Goal: Information Seeking & Learning: Learn about a topic

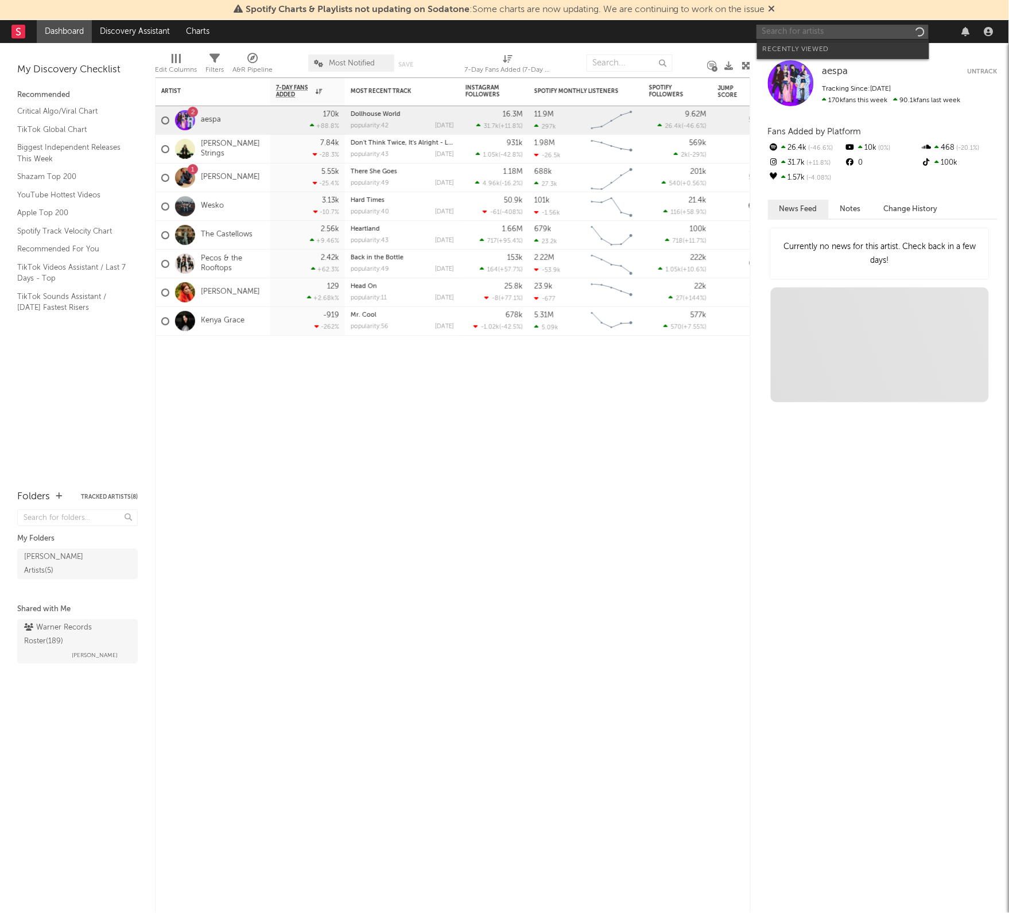
click at [825, 30] on input "text" at bounding box center [843, 32] width 172 height 14
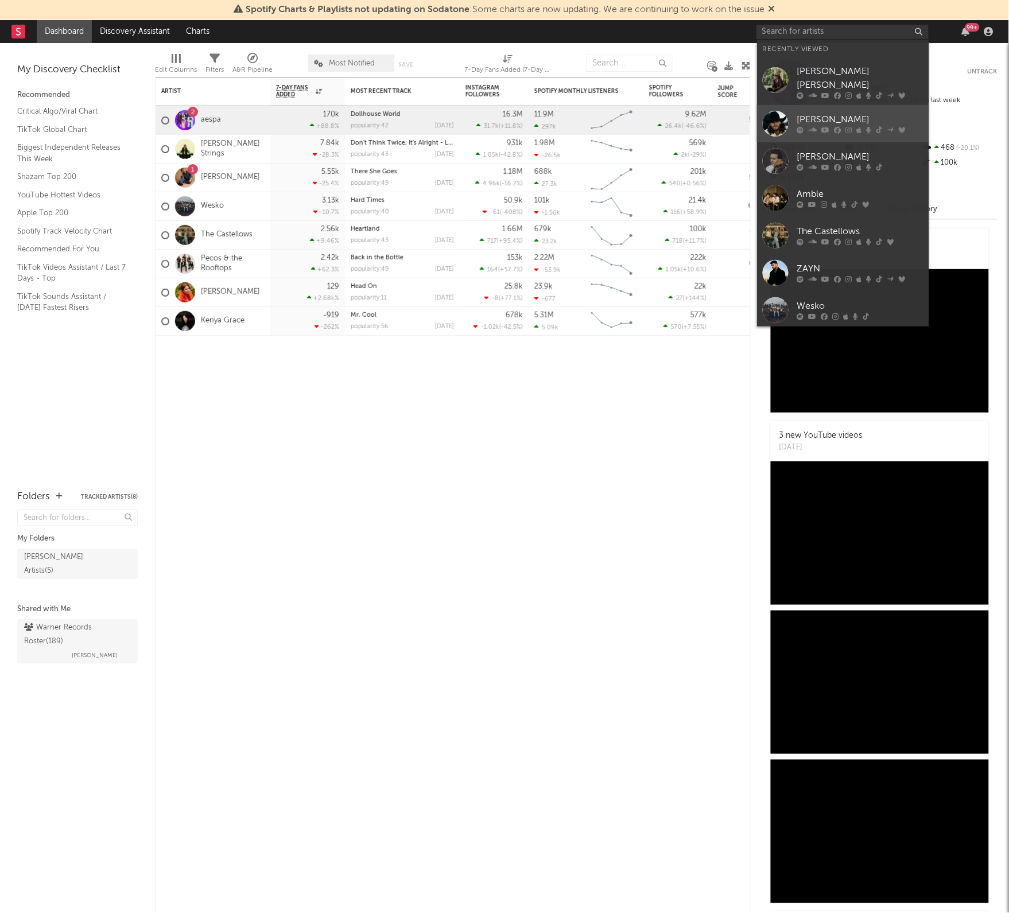
click at [850, 113] on div "[PERSON_NAME]" at bounding box center [860, 120] width 126 height 14
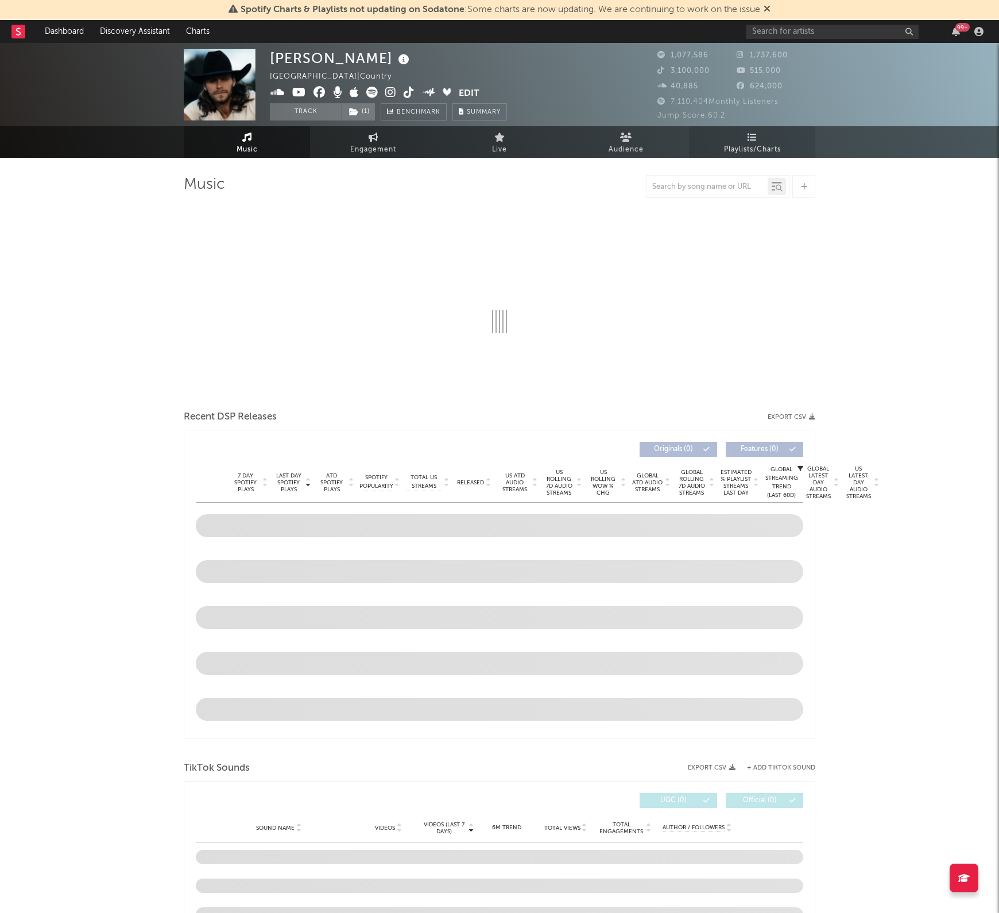
click at [752, 145] on span "Playlists/Charts" at bounding box center [752, 150] width 57 height 14
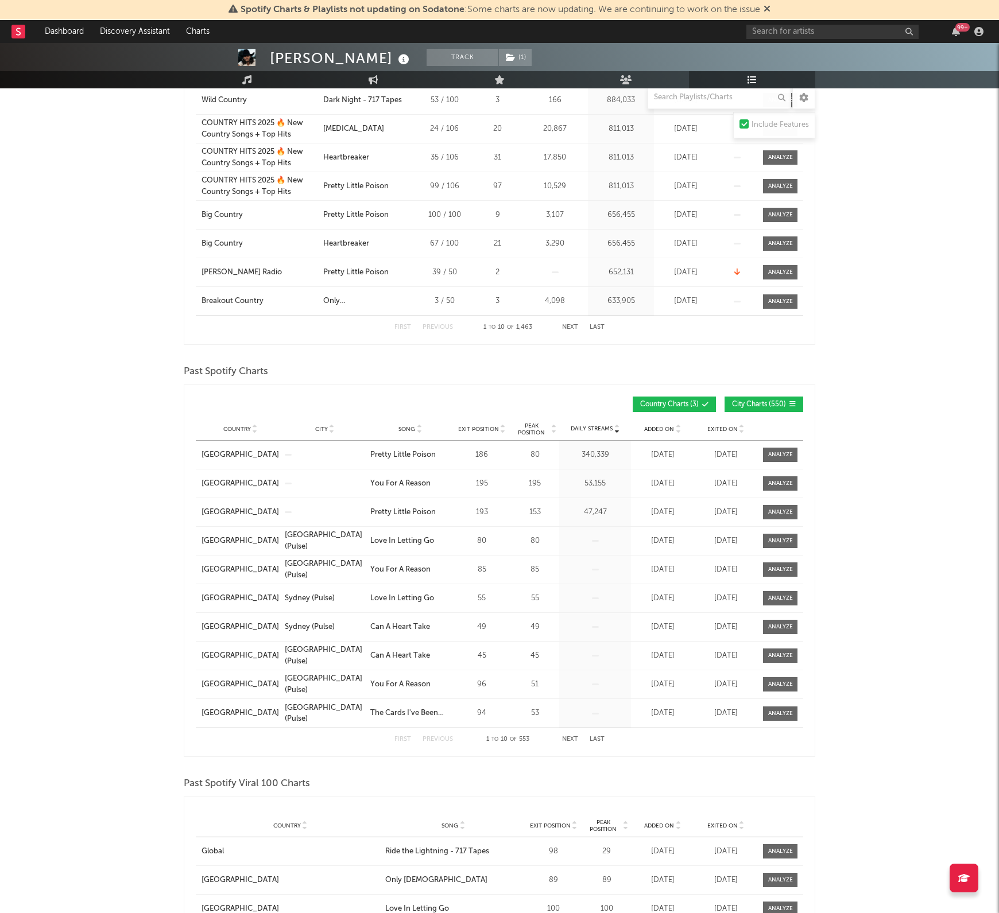
scroll to position [1148, 0]
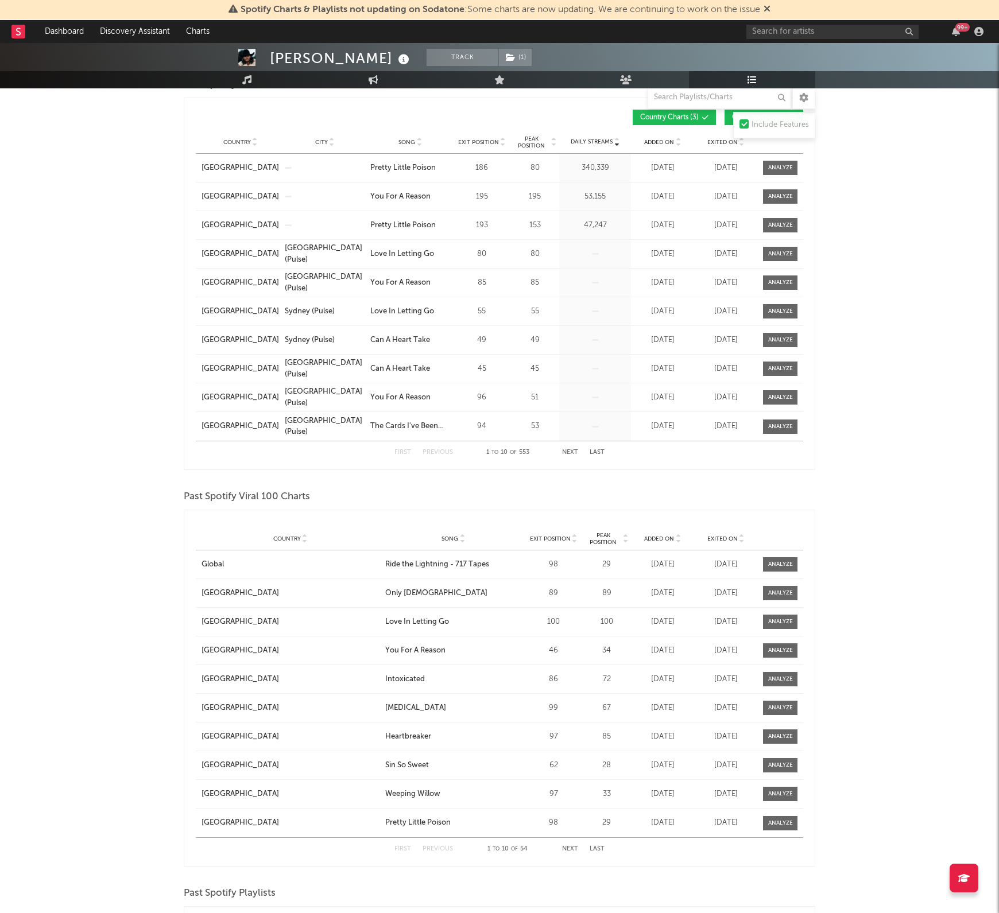
click at [549, 589] on div "89" at bounding box center [554, 593] width 52 height 11
click at [790, 597] on div at bounding box center [780, 593] width 25 height 9
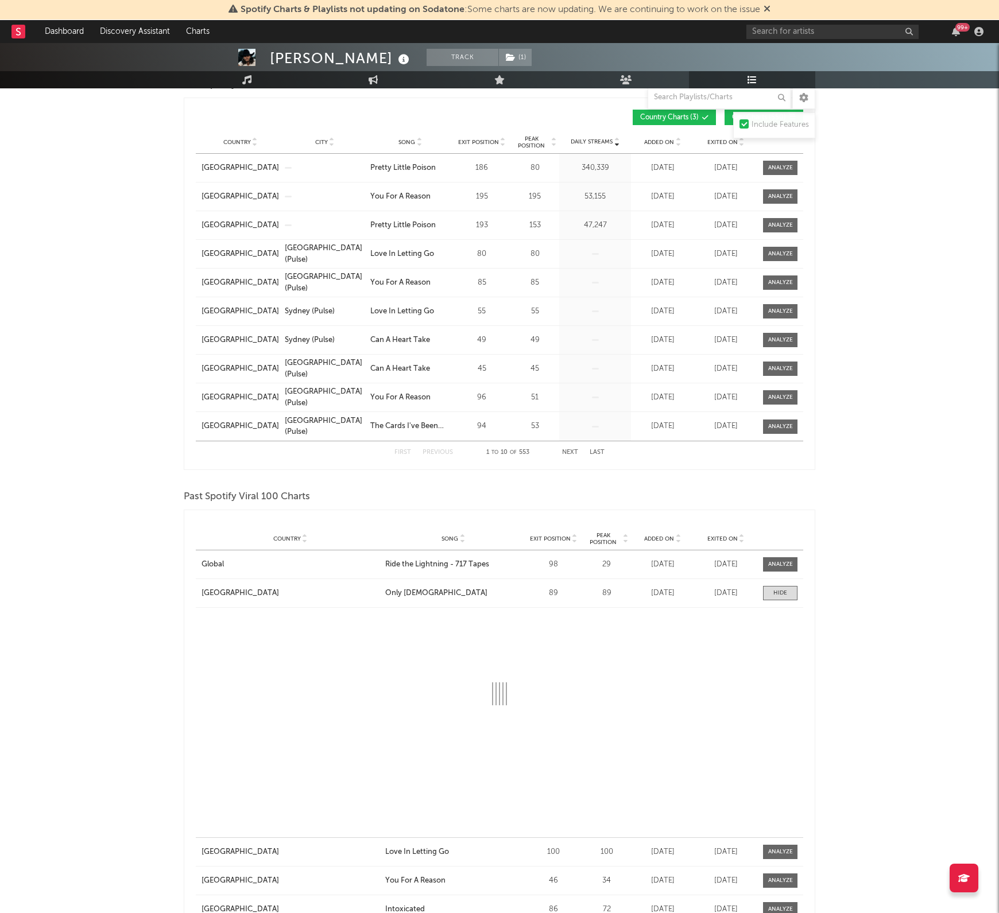
select select "1w"
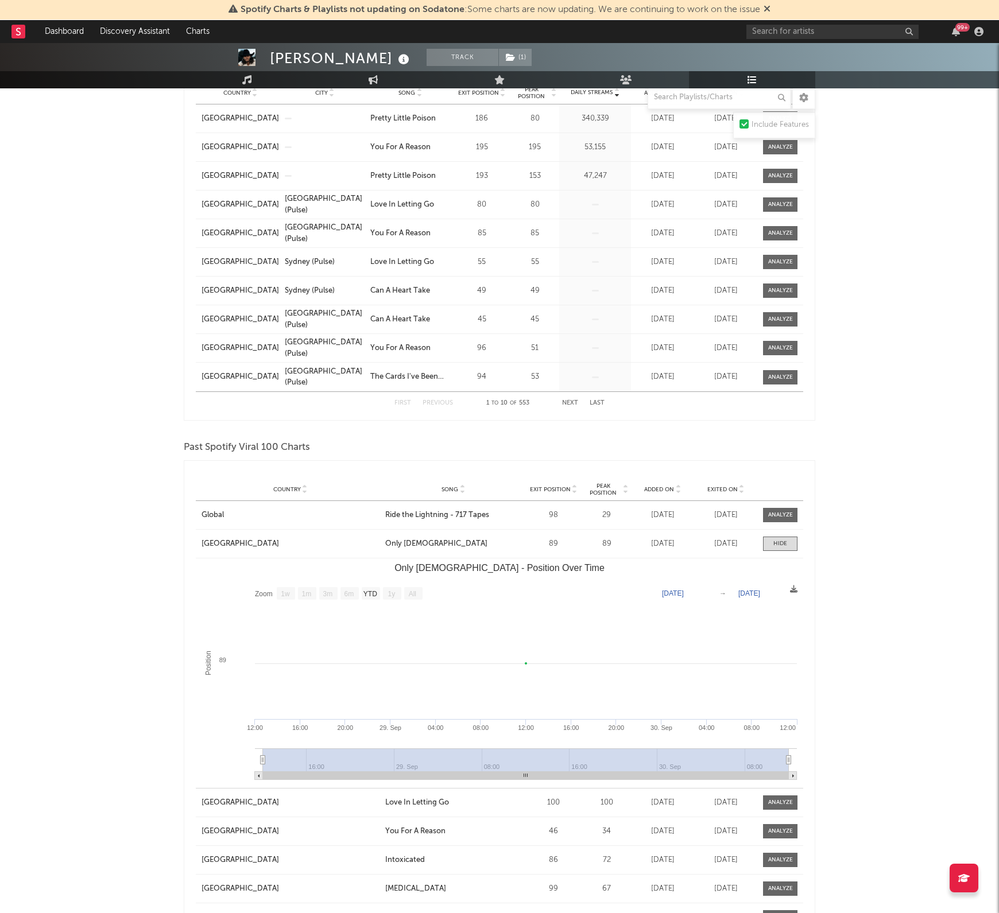
scroll to position [1292, 0]
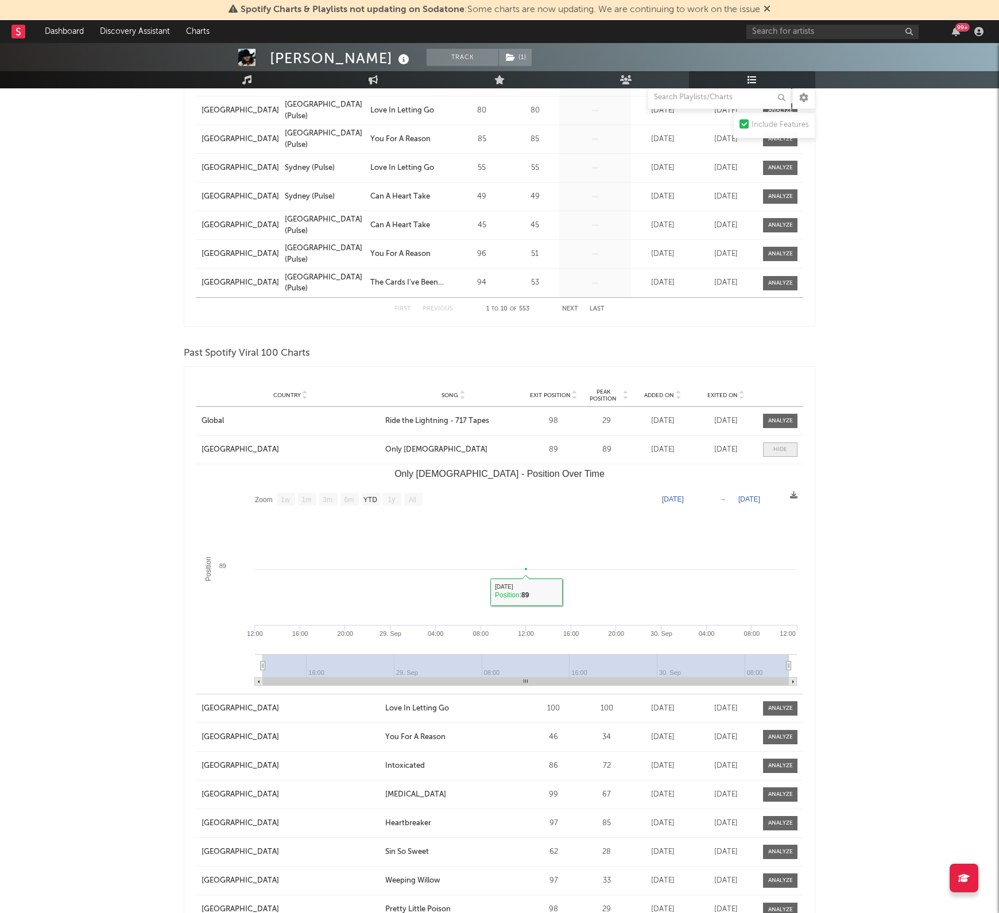
click at [775, 448] on div at bounding box center [780, 450] width 14 height 9
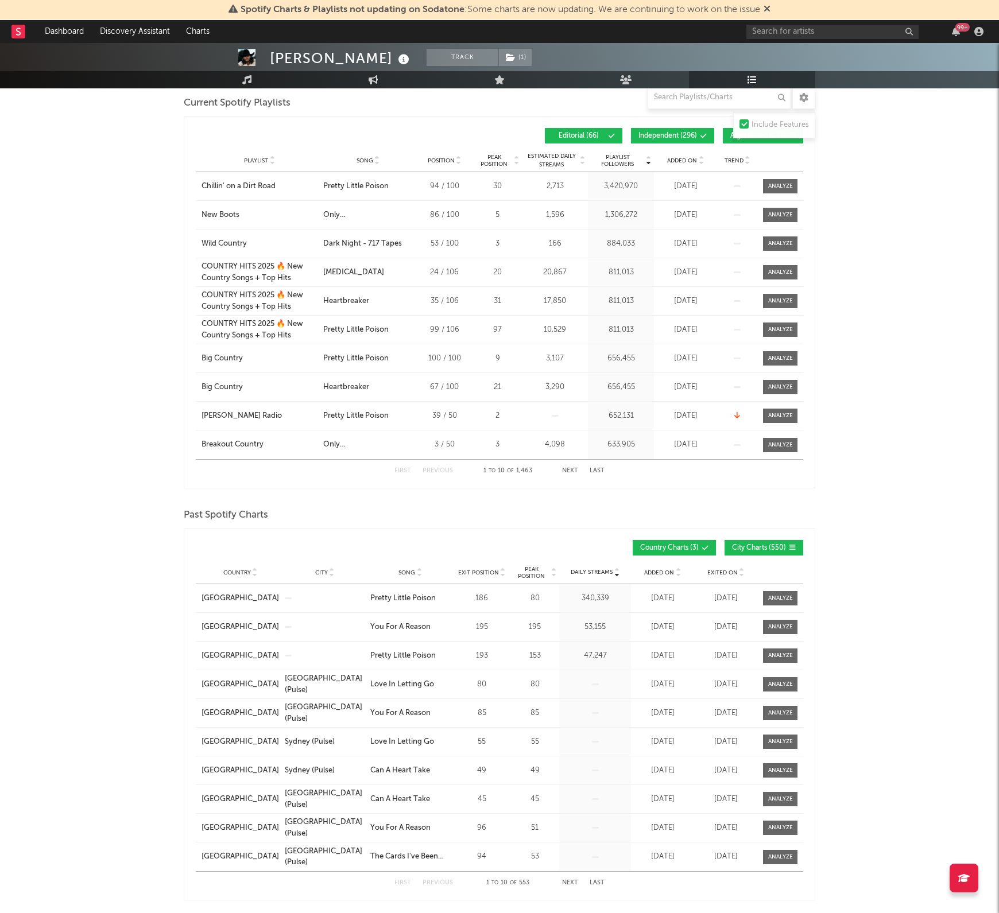
scroll to position [502, 0]
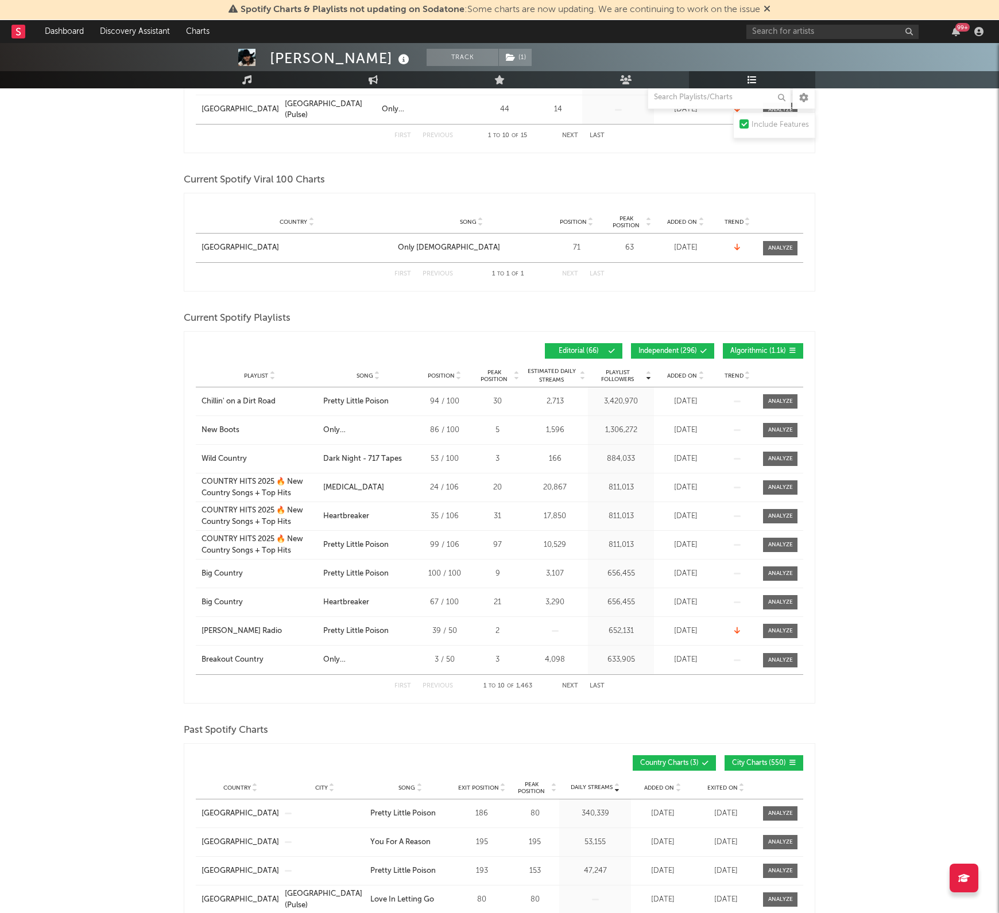
drag, startPoint x: 250, startPoint y: 76, endPoint x: 255, endPoint y: 88, distance: 12.8
click at [250, 76] on icon at bounding box center [247, 79] width 10 height 9
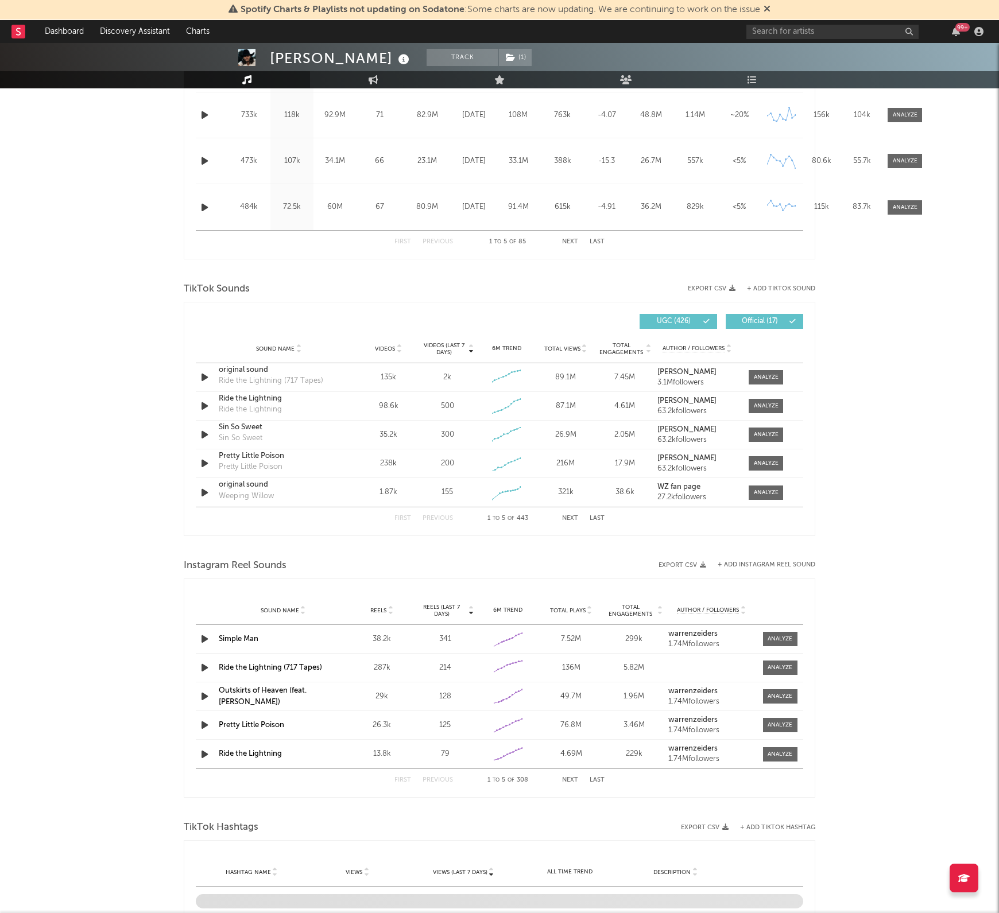
select select "6m"
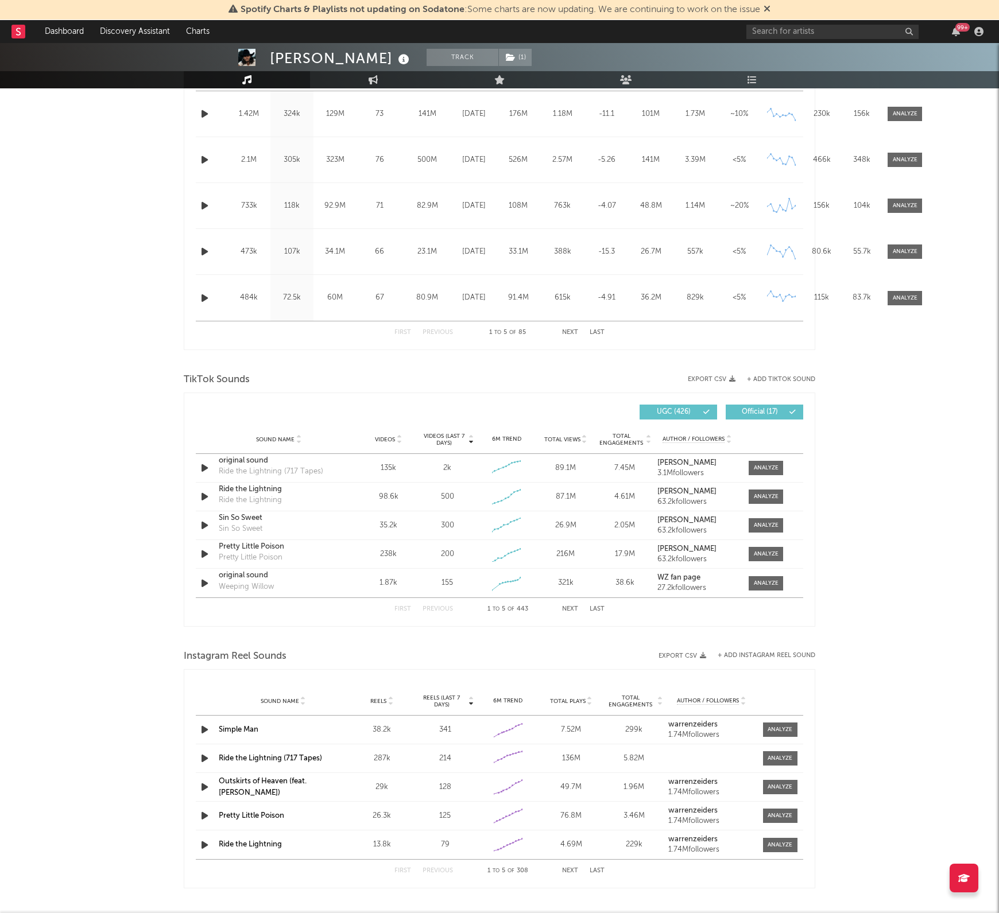
click at [569, 606] on div "First Previous 1 to 5 of 443 Next Last" at bounding box center [499, 609] width 210 height 22
click at [567, 607] on button "Next" at bounding box center [570, 609] width 16 height 6
click at [566, 609] on button "Next" at bounding box center [570, 609] width 16 height 6
click at [765, 500] on div at bounding box center [766, 497] width 25 height 9
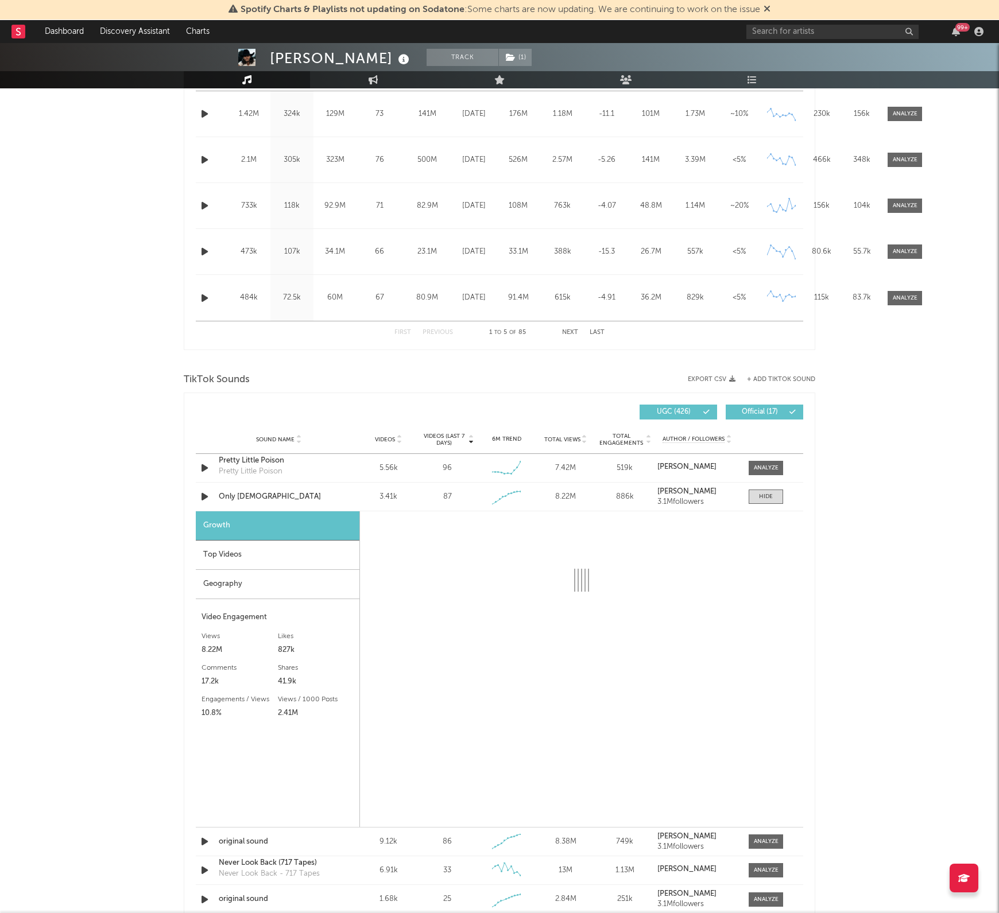
select select "1w"
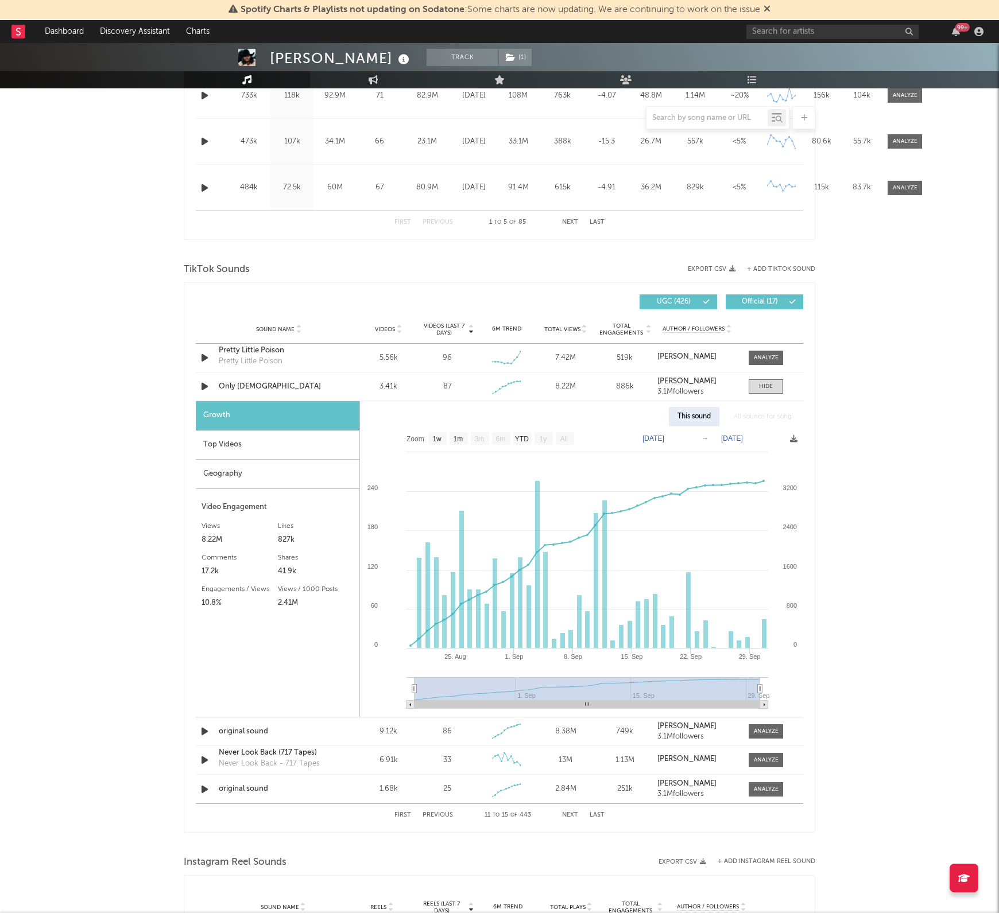
scroll to position [646, 0]
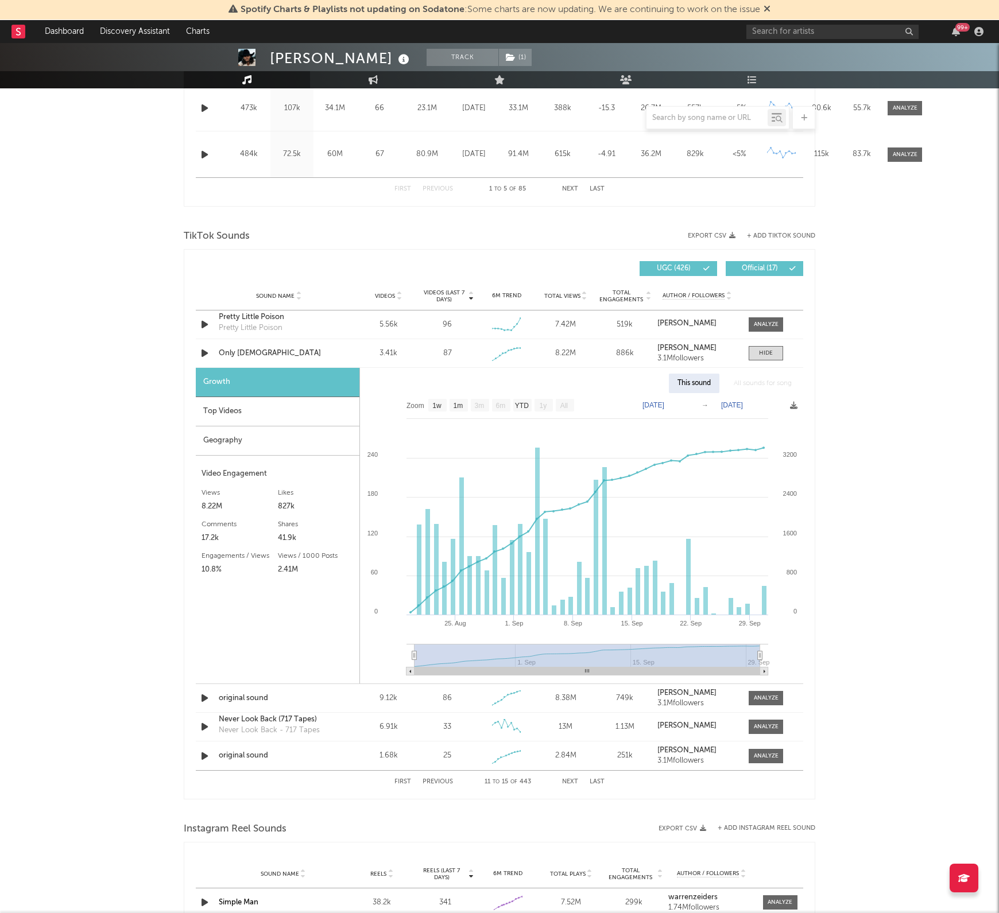
click at [216, 416] on div "Top Videos" at bounding box center [278, 411] width 164 height 29
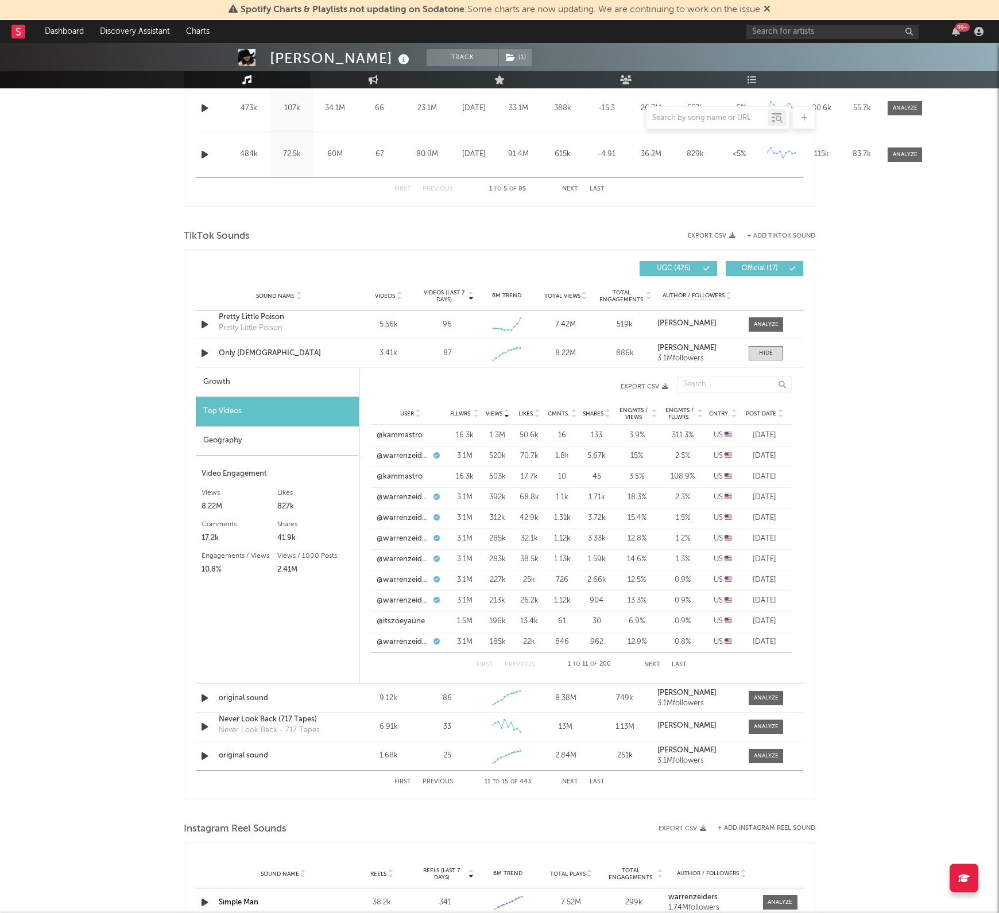
click at [780, 414] on icon at bounding box center [780, 416] width 6 height 5
click at [415, 459] on link "@deeproots8" at bounding box center [400, 456] width 47 height 11
click at [403, 438] on link "@ellie_stylez" at bounding box center [399, 435] width 44 height 11
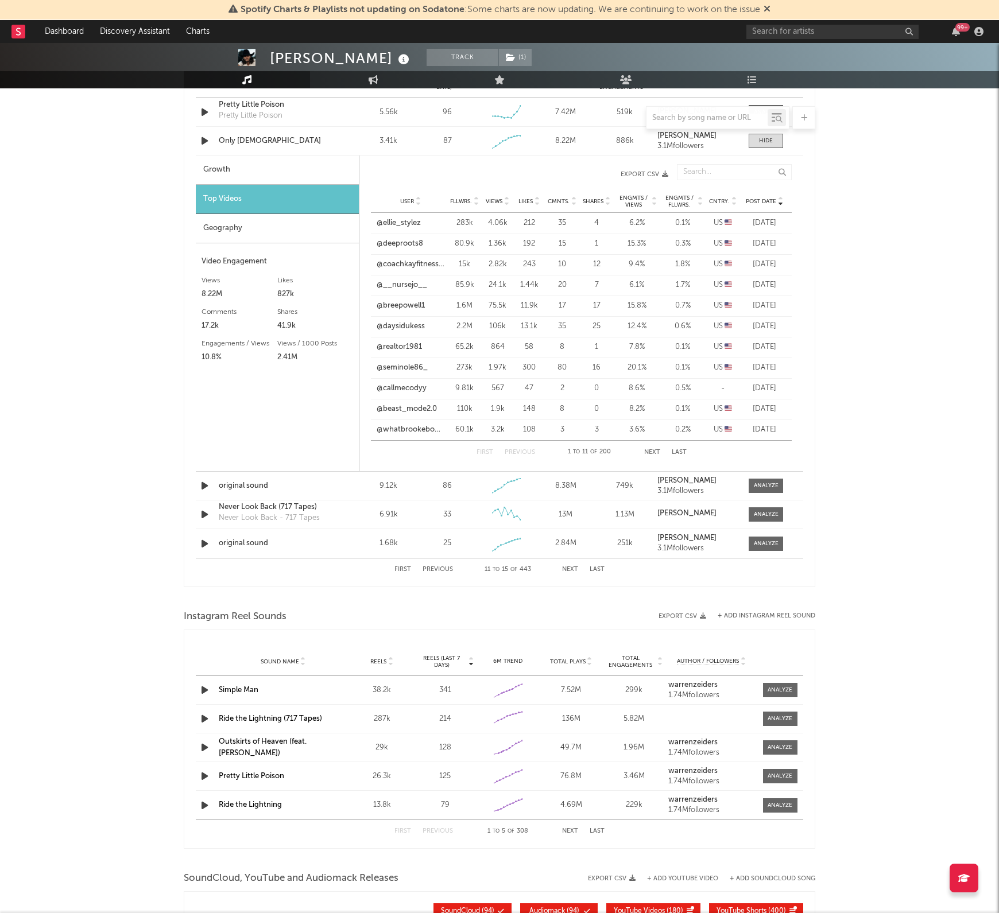
scroll to position [861, 0]
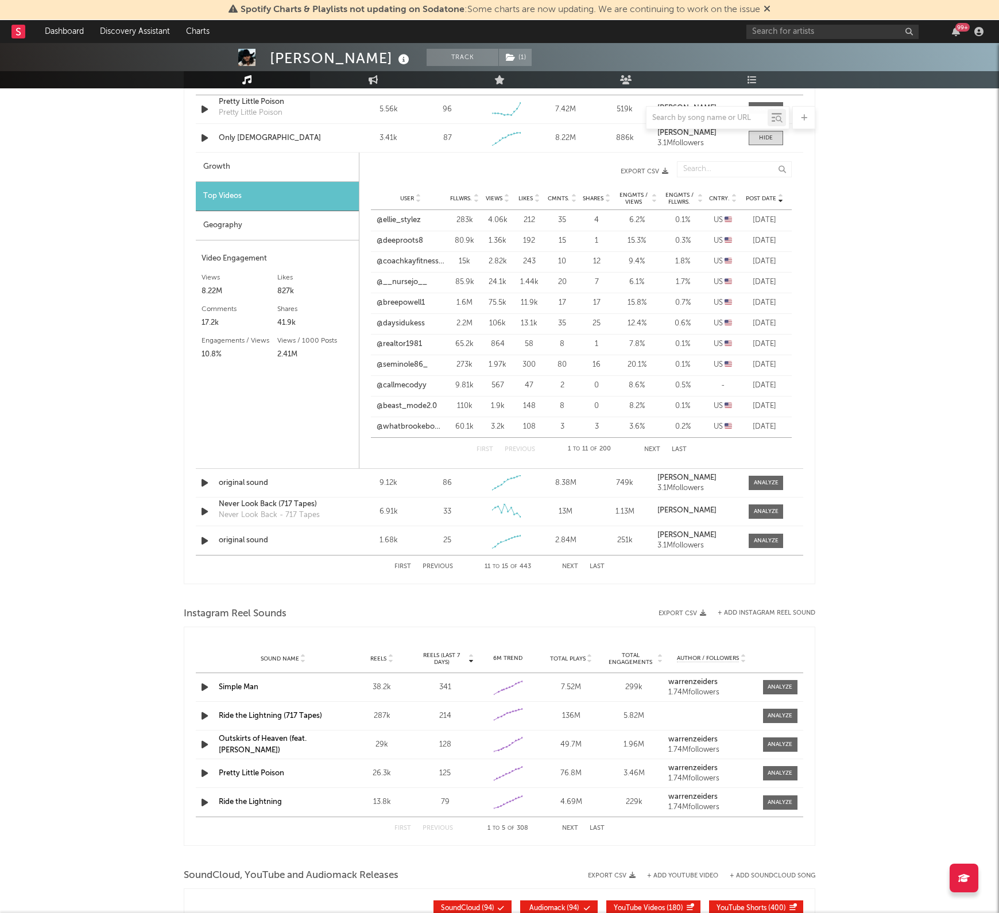
click at [572, 826] on button "Next" at bounding box center [570, 829] width 16 height 6
click at [777, 719] on div at bounding box center [780, 716] width 25 height 9
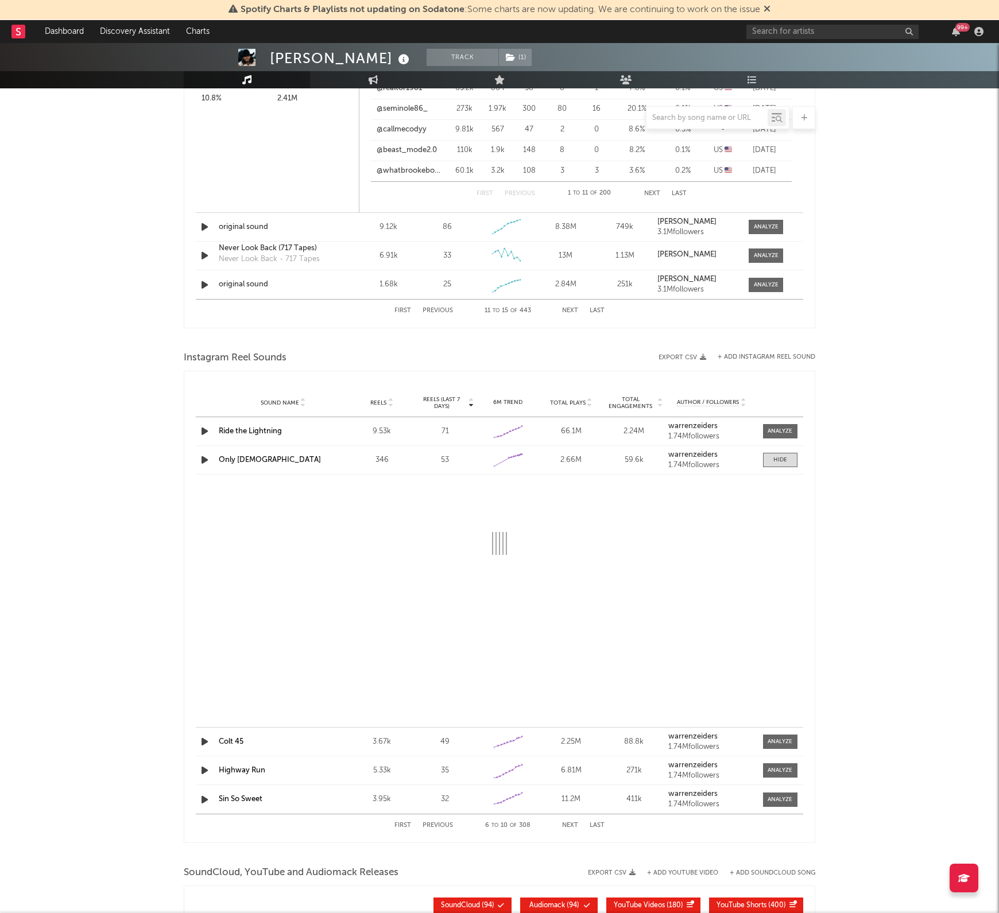
scroll to position [1148, 0]
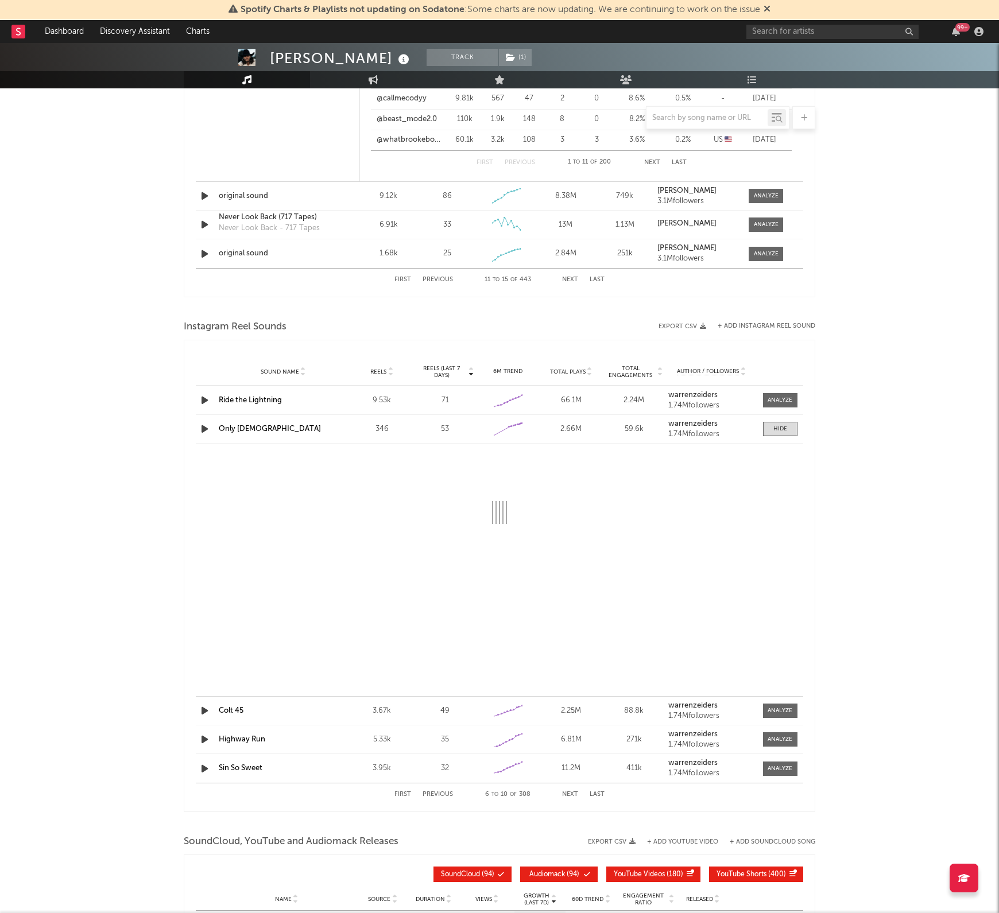
select select "1w"
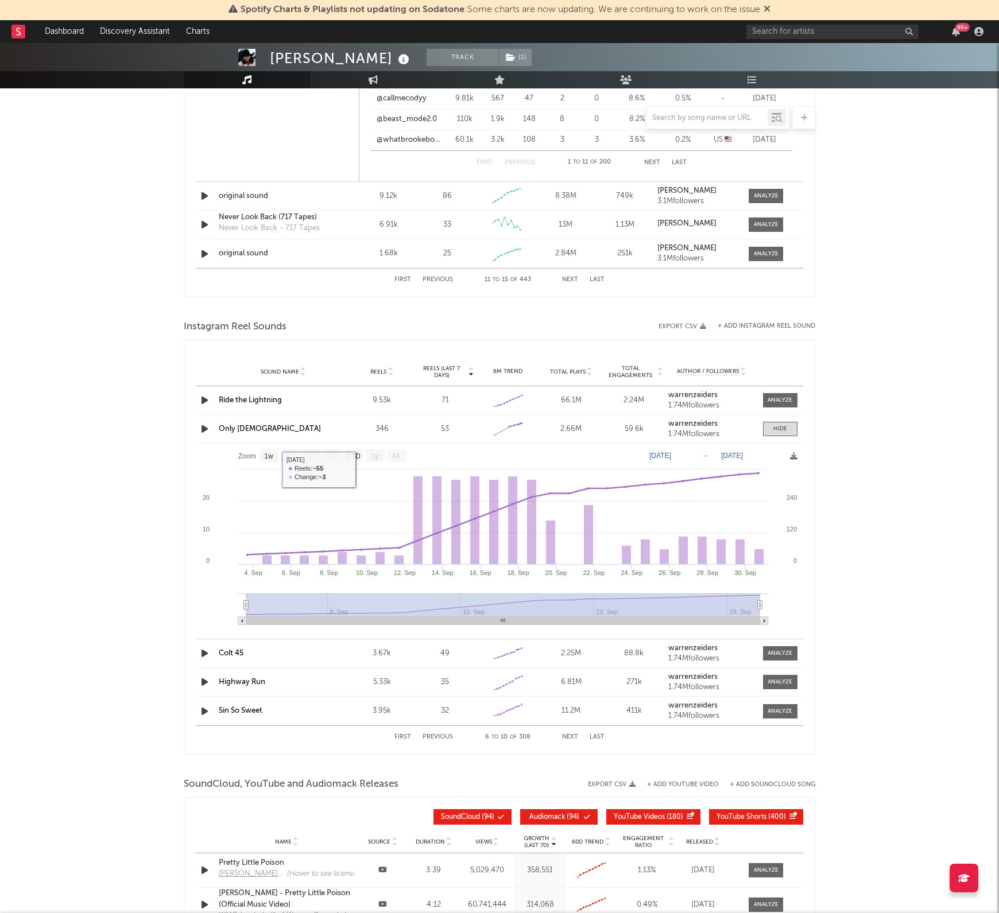
click at [245, 431] on link "Only [DEMOGRAPHIC_DATA]" at bounding box center [270, 428] width 102 height 7
click at [882, 334] on div "[PERSON_NAME] Track ( 1 ) [GEOGRAPHIC_DATA] | Country Edit Track ( 1 ) Benchmar…" at bounding box center [499, 18] width 999 height 2247
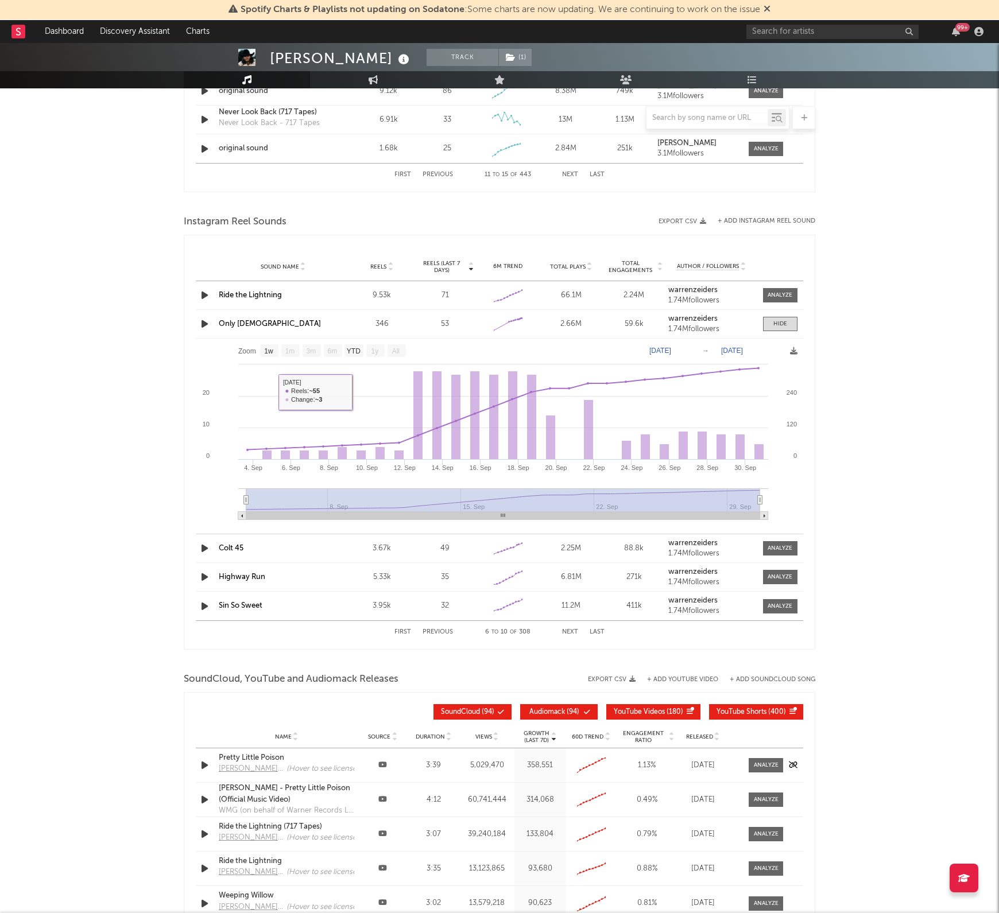
scroll to position [1377, 0]
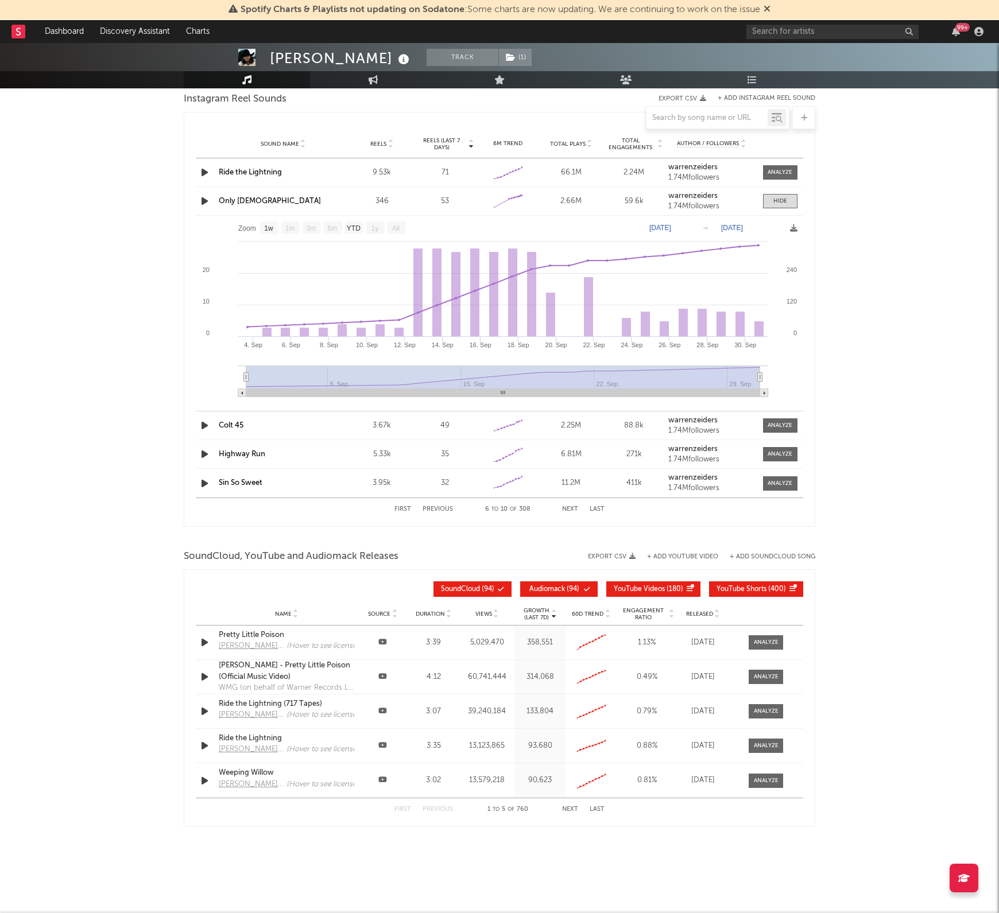
click at [572, 808] on button "Next" at bounding box center [570, 810] width 16 height 6
